Goal: Information Seeking & Learning: Learn about a topic

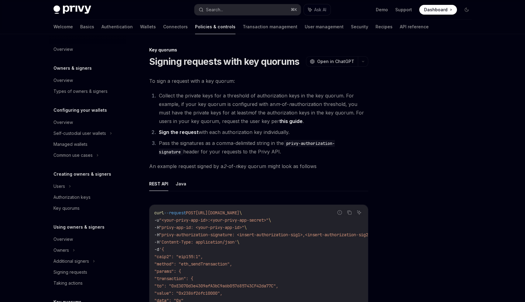
scroll to position [127, 0]
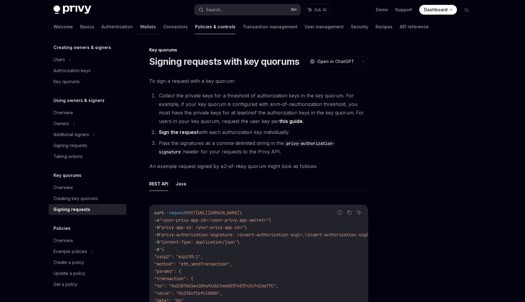
click at [140, 26] on link "Wallets" at bounding box center [148, 26] width 16 height 15
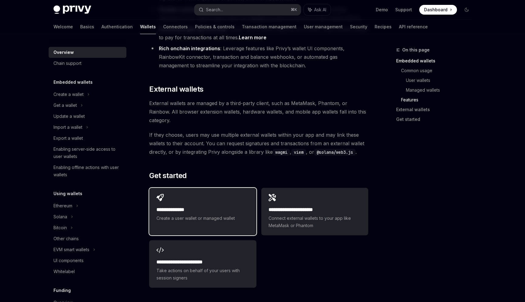
scroll to position [865, 0]
click at [184, 206] on h2 "**********" at bounding box center [203, 209] width 92 height 7
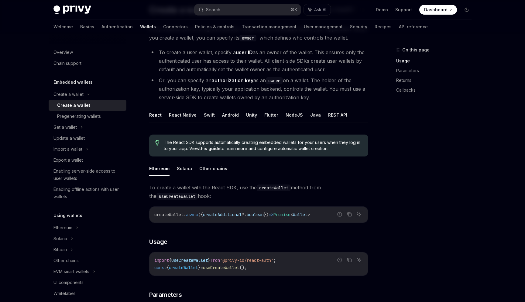
scroll to position [54, 0]
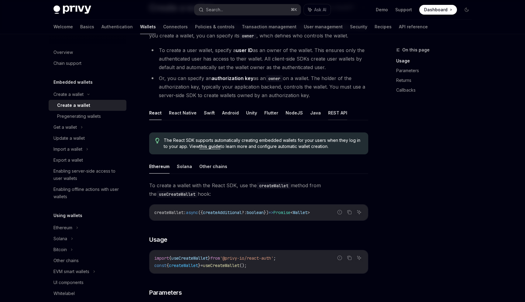
click at [338, 112] on button "REST API" at bounding box center [337, 113] width 19 height 14
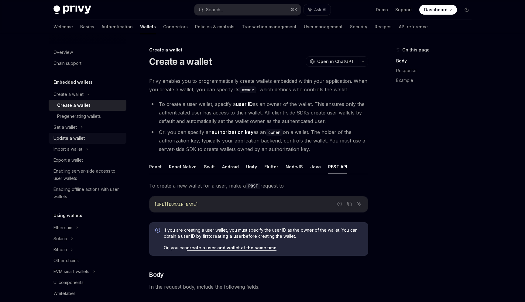
click at [67, 138] on div "Update a wallet" at bounding box center [69, 137] width 31 height 7
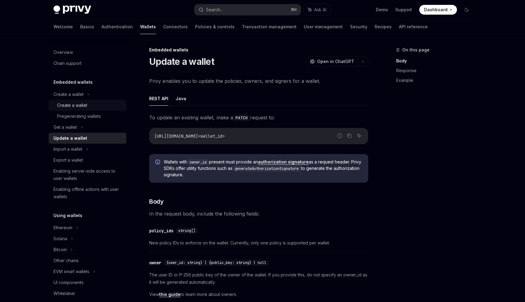
click at [79, 108] on div "Create a wallet" at bounding box center [72, 105] width 30 height 7
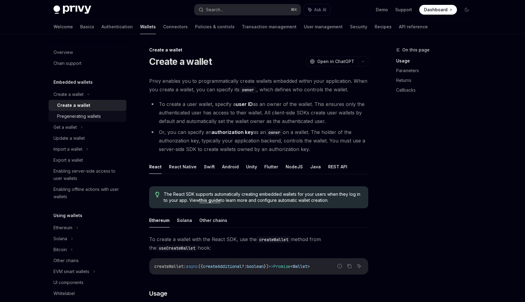
click at [77, 119] on div "Pregenerating wallets" at bounding box center [79, 116] width 44 height 7
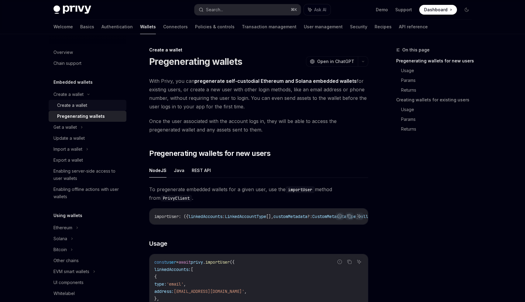
click at [79, 104] on div "Create a wallet" at bounding box center [72, 105] width 30 height 7
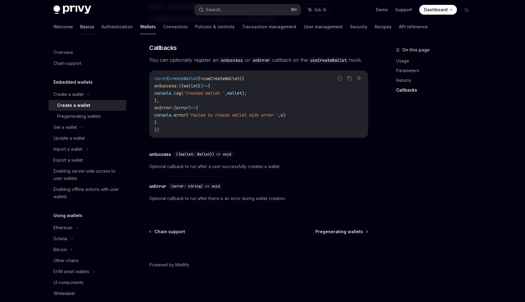
click at [80, 29] on link "Basics" at bounding box center [87, 26] width 14 height 15
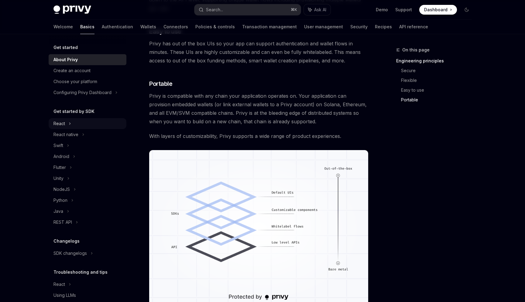
scroll to position [392, 0]
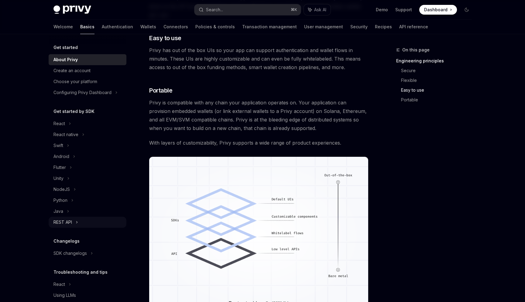
click at [57, 222] on div "REST API" at bounding box center [63, 221] width 19 height 7
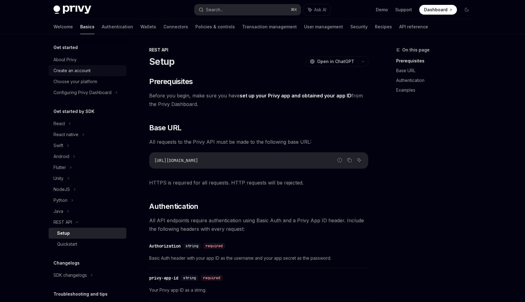
click at [78, 70] on div "Create an account" at bounding box center [72, 70] width 37 height 7
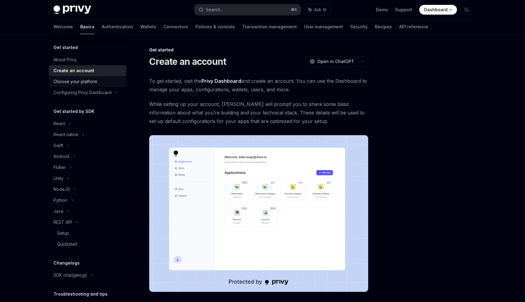
click at [84, 81] on div "Choose your platform" at bounding box center [76, 81] width 44 height 7
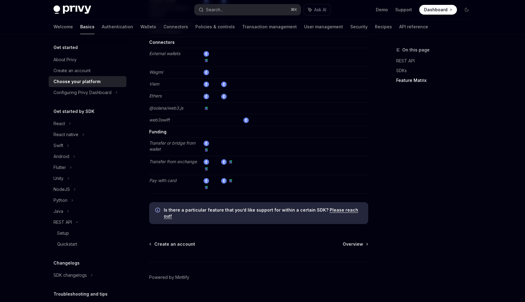
scroll to position [1043, 0]
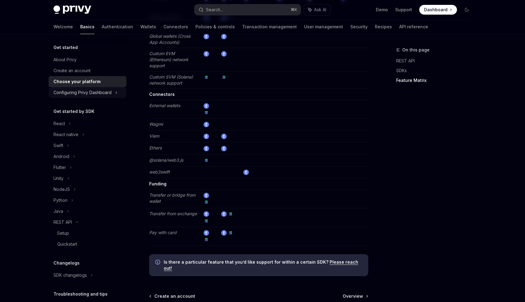
click at [80, 92] on div "Configuring Privy Dashboard" at bounding box center [83, 92] width 58 height 7
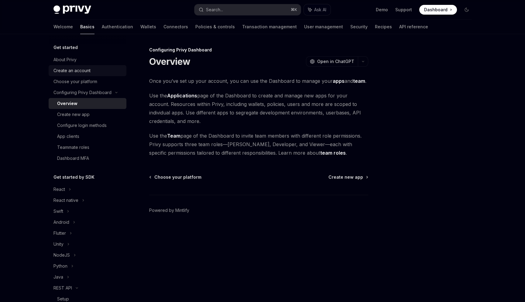
click at [68, 70] on div "Create an account" at bounding box center [72, 70] width 37 height 7
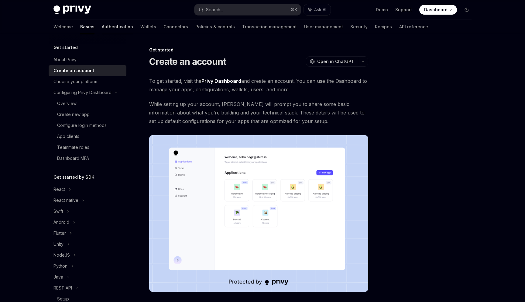
click at [102, 27] on link "Authentication" at bounding box center [117, 26] width 31 height 15
type textarea "*"
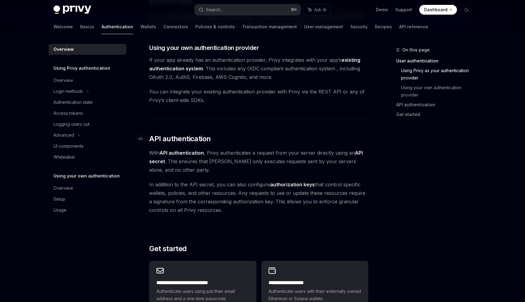
scroll to position [318, 0]
